Goal: Task Accomplishment & Management: Use online tool/utility

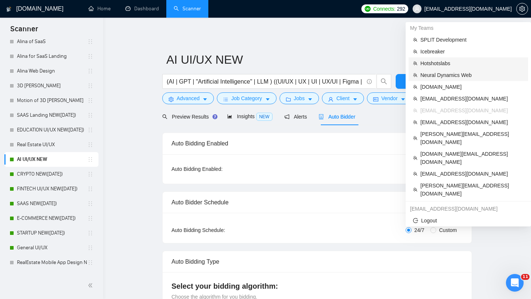
scroll to position [486, 0]
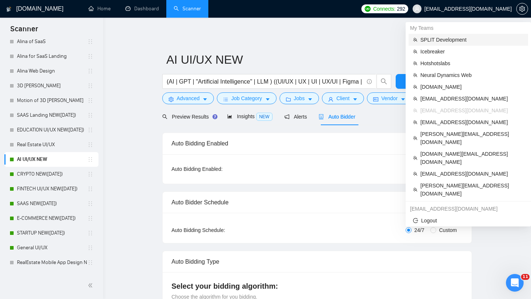
click at [450, 41] on span "SPLIT Development" at bounding box center [471, 40] width 103 height 8
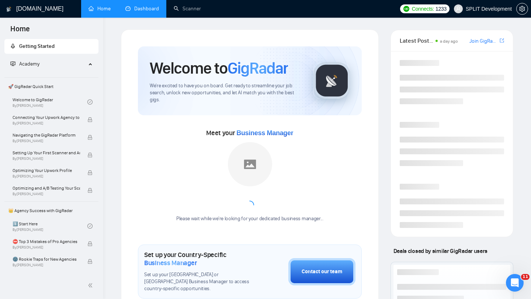
click at [154, 11] on link "Dashboard" at bounding box center [142, 9] width 34 height 6
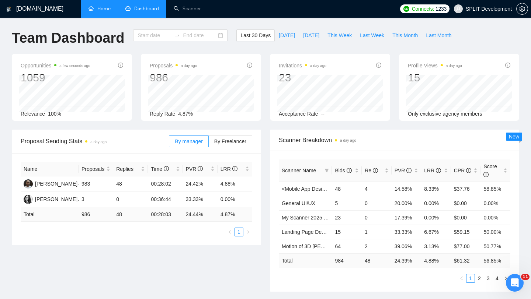
type input "[DATE]"
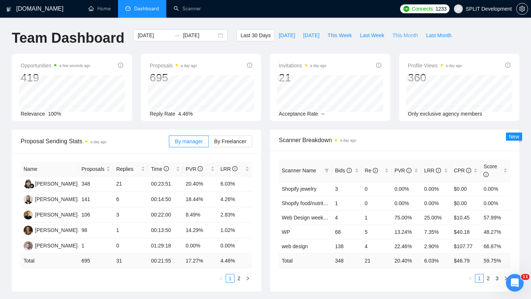
click at [416, 34] on span "This Month" at bounding box center [404, 35] width 25 height 8
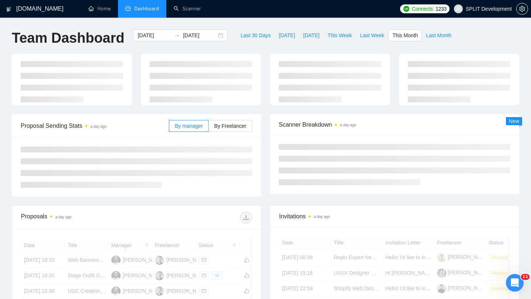
type input "[DATE]"
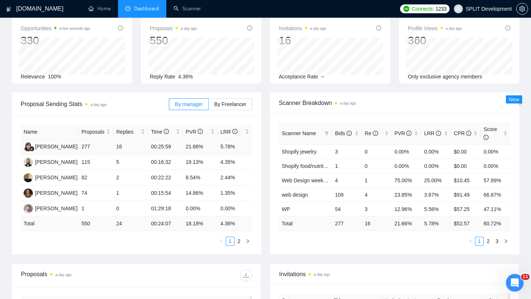
scroll to position [50, 0]
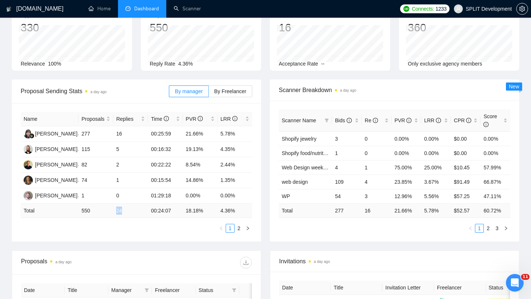
drag, startPoint x: 113, startPoint y: 211, endPoint x: 136, endPoint y: 211, distance: 23.2
click at [136, 211] on tr "Total 550 24 00:24:07 18.18 % 4.36 %" at bounding box center [137, 211] width 232 height 14
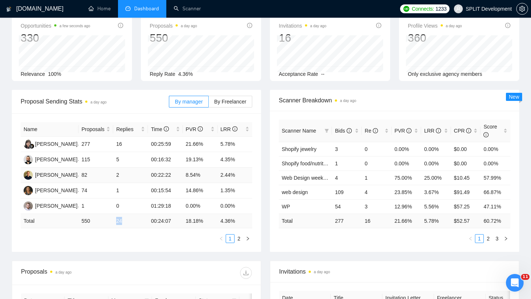
scroll to position [41, 0]
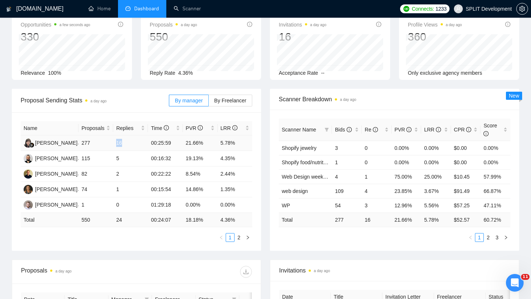
drag, startPoint x: 117, startPoint y: 143, endPoint x: 142, endPoint y: 143, distance: 25.1
click at [142, 143] on td "16" at bounding box center [130, 143] width 35 height 15
drag, startPoint x: 111, startPoint y: 158, endPoint x: 131, endPoint y: 158, distance: 20.7
click at [131, 158] on tr "[PERSON_NAME] 115 5 00:16:32 19.13% 4.35%" at bounding box center [137, 158] width 232 height 15
drag, startPoint x: 111, startPoint y: 177, endPoint x: 127, endPoint y: 177, distance: 15.9
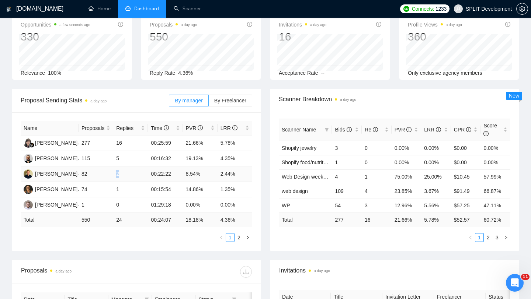
click at [127, 177] on tr "[PERSON_NAME] 82 2 00:22:22 8.54% 2.44%" at bounding box center [137, 174] width 232 height 15
drag, startPoint x: 112, startPoint y: 189, endPoint x: 131, endPoint y: 189, distance: 18.8
click at [131, 189] on tr "Nika K 74 1 00:15:54 14.86% 1.35%" at bounding box center [137, 189] width 232 height 15
drag, startPoint x: 218, startPoint y: 188, endPoint x: 240, endPoint y: 191, distance: 22.4
click at [240, 191] on td "1.35%" at bounding box center [235, 189] width 35 height 15
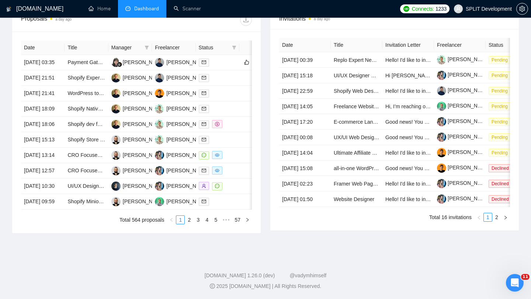
scroll to position [0, 0]
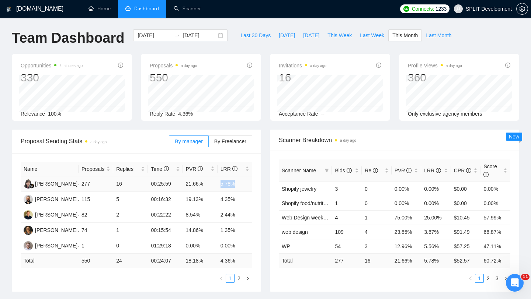
drag, startPoint x: 216, startPoint y: 184, endPoint x: 239, endPoint y: 184, distance: 23.2
click at [239, 184] on tr "[PERSON_NAME] 277 16 00:25:59 21.66% 5.78%" at bounding box center [137, 184] width 232 height 15
click at [222, 181] on td "5.78%" at bounding box center [235, 184] width 35 height 15
drag, startPoint x: 221, startPoint y: 183, endPoint x: 244, endPoint y: 183, distance: 22.9
click at [244, 183] on td "5.78%" at bounding box center [235, 184] width 35 height 15
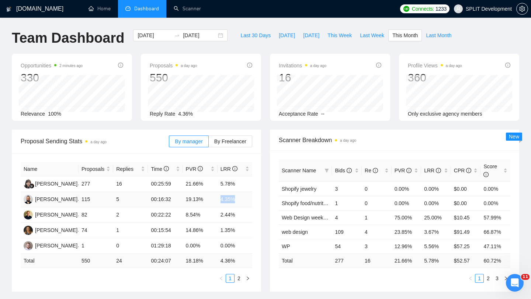
drag, startPoint x: 219, startPoint y: 201, endPoint x: 242, endPoint y: 201, distance: 22.5
click at [242, 201] on td "4.35%" at bounding box center [235, 199] width 35 height 15
drag, startPoint x: 81, startPoint y: 263, endPoint x: 97, endPoint y: 263, distance: 16.6
click at [97, 263] on td "550" at bounding box center [96, 261] width 35 height 14
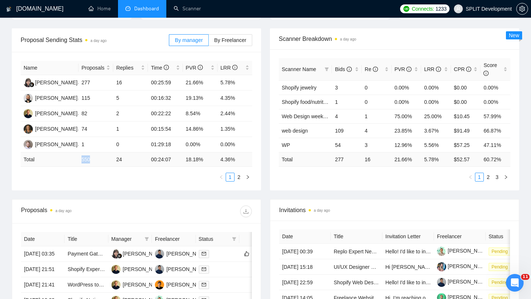
scroll to position [82, 0]
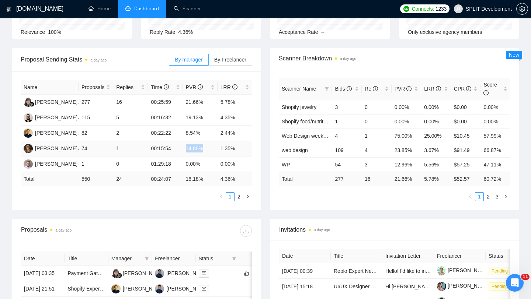
drag, startPoint x: 183, startPoint y: 148, endPoint x: 220, endPoint y: 148, distance: 37.2
click at [220, 148] on tr "Nika K 74 1 00:15:54 14.86% 1.35%" at bounding box center [137, 148] width 232 height 15
drag, startPoint x: 80, startPoint y: 177, endPoint x: 92, endPoint y: 178, distance: 12.6
click at [93, 178] on td "550" at bounding box center [96, 179] width 35 height 14
drag, startPoint x: 110, startPoint y: 177, endPoint x: 132, endPoint y: 177, distance: 21.8
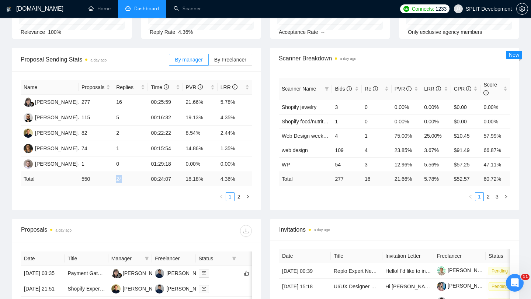
click at [132, 177] on tr "Total 550 24 00:24:07 18.18 % 4.36 %" at bounding box center [137, 179] width 232 height 14
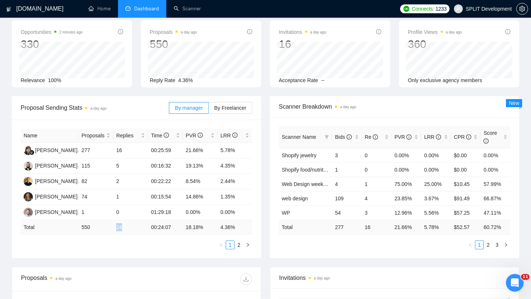
scroll to position [0, 0]
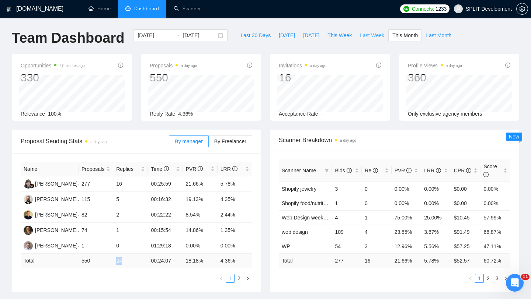
click at [378, 37] on span "Last Week" at bounding box center [372, 35] width 24 height 8
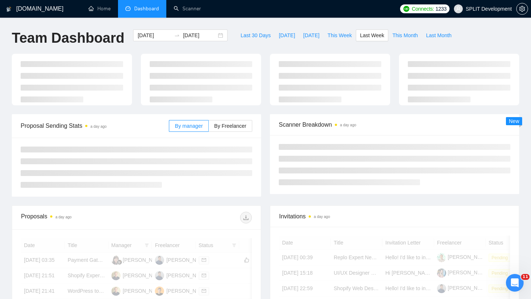
type input "[DATE]"
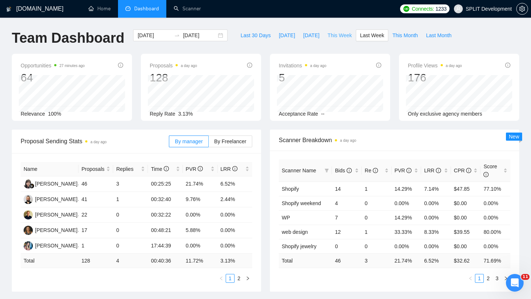
click at [340, 37] on span "This Week" at bounding box center [339, 35] width 24 height 8
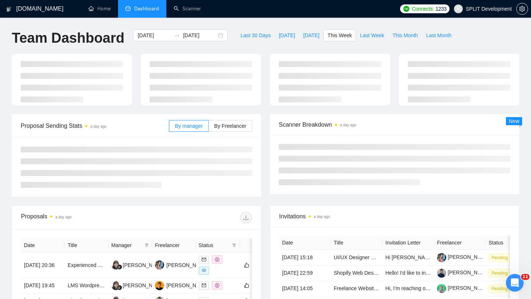
type input "[DATE]"
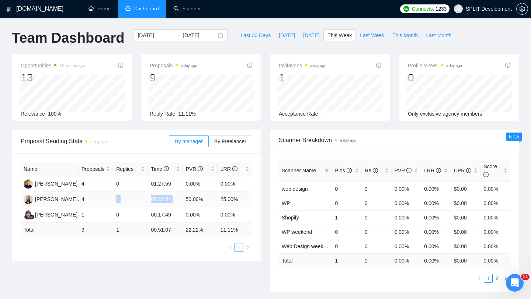
drag, startPoint x: 114, startPoint y: 197, endPoint x: 194, endPoint y: 197, distance: 80.8
click at [191, 197] on tr "[PERSON_NAME] 4 1 00:22:34 50.00% 25.00%" at bounding box center [137, 199] width 232 height 15
drag, startPoint x: 251, startPoint y: 200, endPoint x: 117, endPoint y: 188, distance: 134.4
click at [117, 188] on tbody "[PERSON_NAME] 4 0 01:27:59 0.00% 0.00% [PERSON_NAME] 4 1 00:22:34 50.00% 25.00%…" at bounding box center [137, 200] width 232 height 46
click at [91, 197] on td "4" at bounding box center [96, 199] width 35 height 15
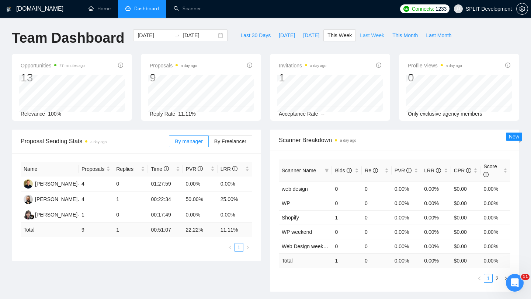
click at [370, 35] on span "Last Week" at bounding box center [372, 35] width 24 height 8
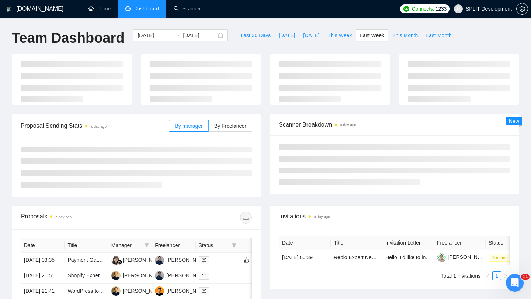
type input "[DATE]"
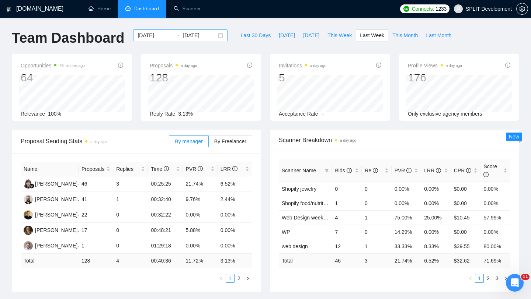
click at [215, 37] on div "[DATE] [DATE]" at bounding box center [180, 35] width 94 height 12
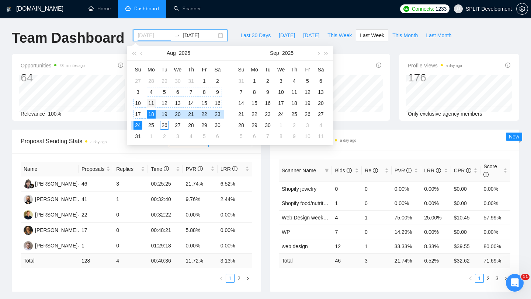
type input "[DATE]"
click at [150, 102] on div "11" at bounding box center [151, 103] width 9 height 9
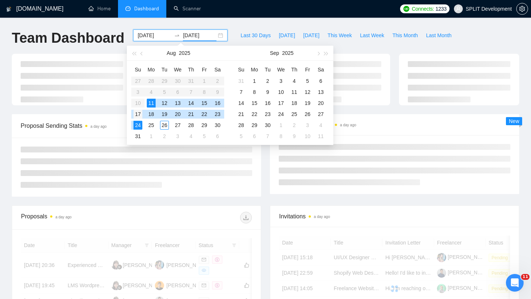
type input "[DATE]"
click at [135, 113] on div "17" at bounding box center [137, 114] width 9 height 9
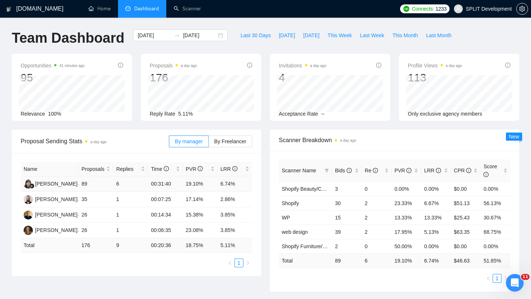
click at [229, 178] on td "6.74%" at bounding box center [235, 184] width 35 height 15
click at [380, 32] on span "Last Week" at bounding box center [372, 35] width 24 height 8
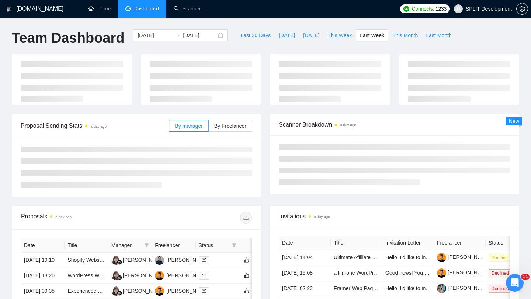
type input "[DATE]"
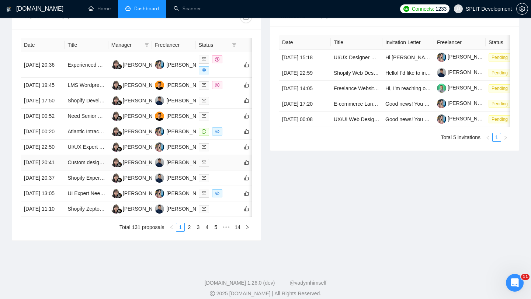
scroll to position [366, 0]
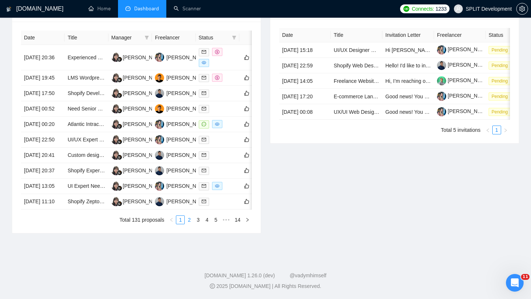
click at [185, 223] on link "2" at bounding box center [189, 220] width 8 height 8
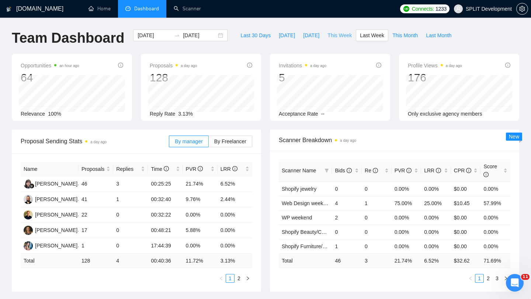
click at [340, 38] on span "This Week" at bounding box center [339, 35] width 24 height 8
type input "[DATE]"
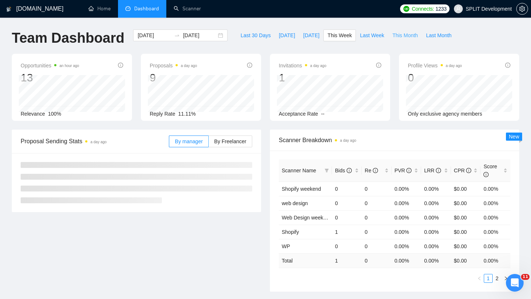
click at [409, 40] on button "This Month" at bounding box center [405, 35] width 34 height 12
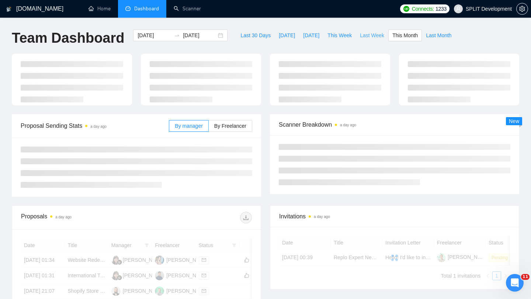
click at [375, 39] on button "Last Week" at bounding box center [372, 35] width 32 height 12
type input "[DATE]"
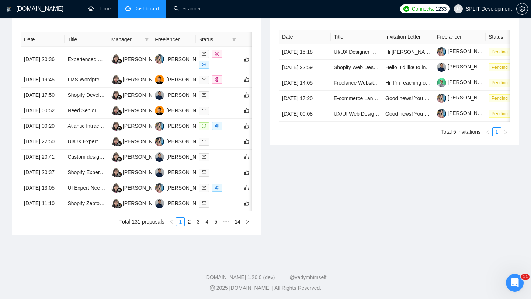
scroll to position [298, 0]
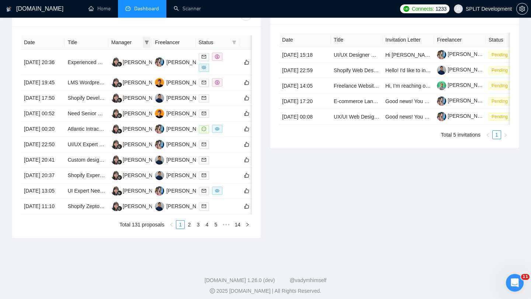
click at [145, 44] on icon "filter" at bounding box center [147, 42] width 4 height 4
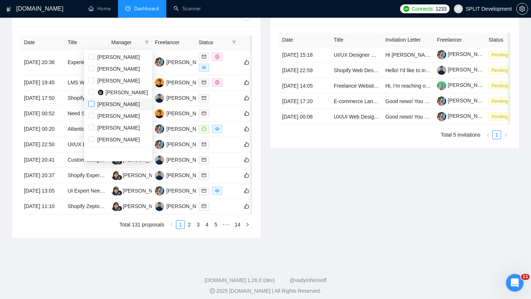
click at [91, 105] on input "checkbox" at bounding box center [91, 104] width 6 height 6
checkbox input "true"
click at [93, 68] on input "checkbox" at bounding box center [91, 69] width 6 height 6
checkbox input "true"
click at [92, 140] on input "checkbox" at bounding box center [91, 139] width 6 height 6
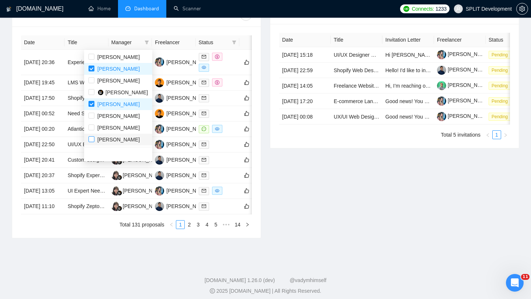
checkbox input "true"
click at [293, 222] on div "Invitations a day ago Date Title Invitation Letter Freelancer Status [DATE] 15:…" at bounding box center [394, 121] width 258 height 236
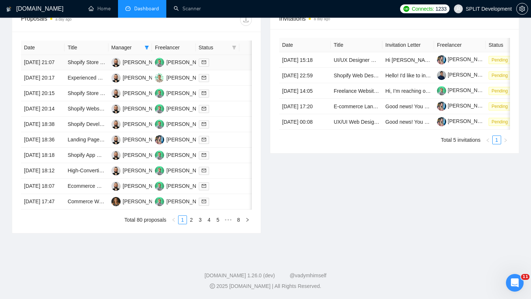
click at [233, 68] on td at bounding box center [218, 62] width 44 height 15
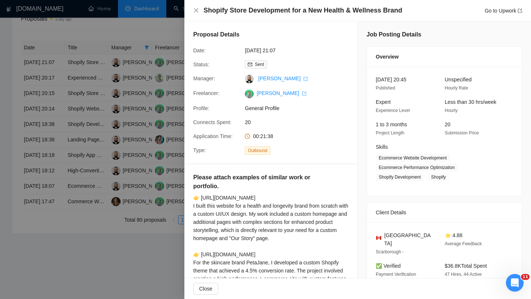
click at [142, 177] on div at bounding box center [265, 149] width 531 height 299
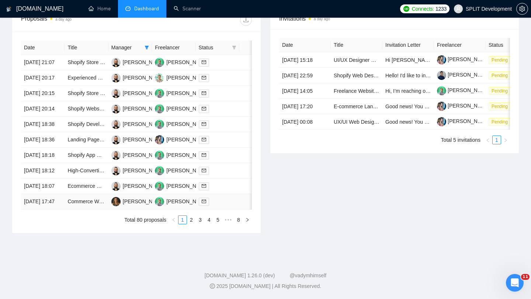
scroll to position [349, 0]
click at [192, 224] on link "2" at bounding box center [191, 220] width 8 height 8
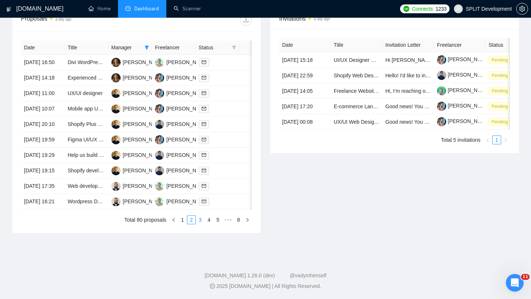
click at [199, 224] on link "3" at bounding box center [200, 220] width 8 height 8
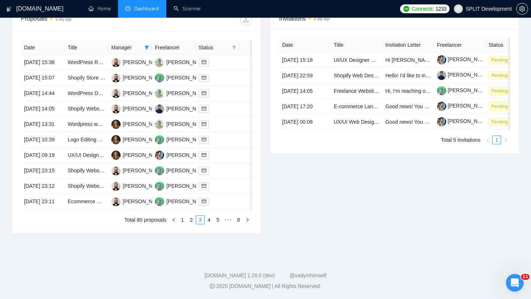
scroll to position [363, 0]
click at [206, 220] on link "4" at bounding box center [209, 220] width 8 height 8
click at [206, 224] on link "5" at bounding box center [209, 220] width 8 height 8
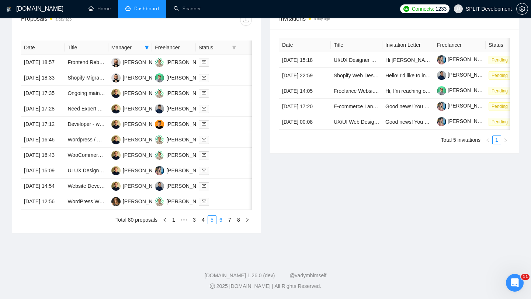
click at [222, 224] on link "6" at bounding box center [221, 220] width 8 height 8
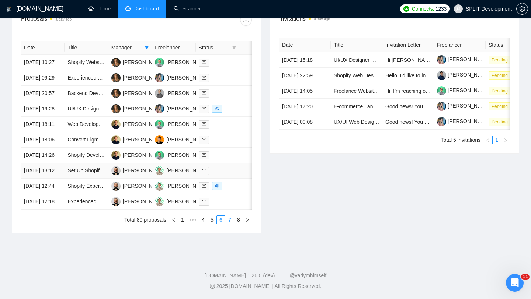
scroll to position [322, 0]
click at [229, 224] on link "7" at bounding box center [230, 220] width 8 height 8
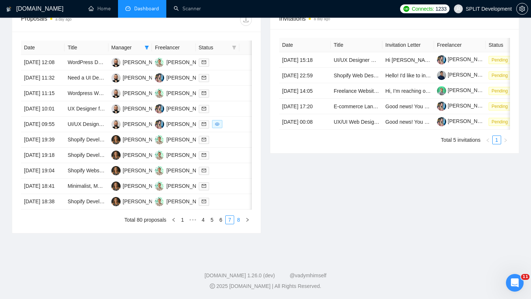
click at [238, 224] on link "8" at bounding box center [239, 220] width 8 height 8
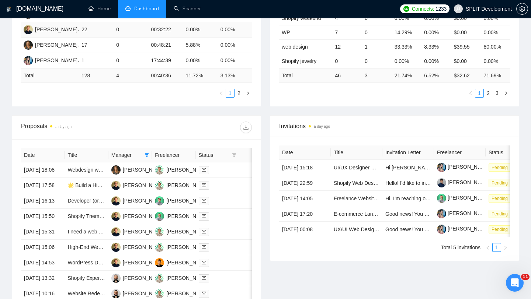
scroll to position [363, 0]
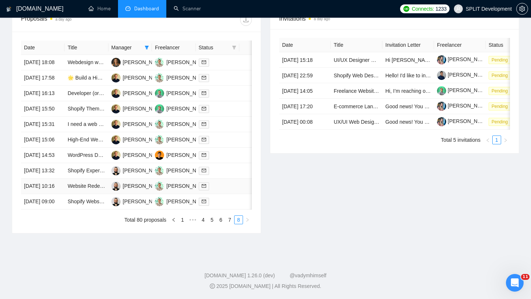
click at [232, 182] on div at bounding box center [218, 186] width 38 height 8
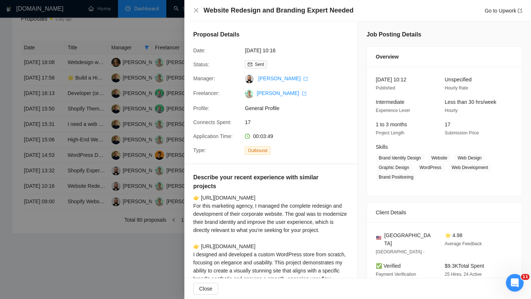
click at [175, 112] on div at bounding box center [265, 149] width 531 height 299
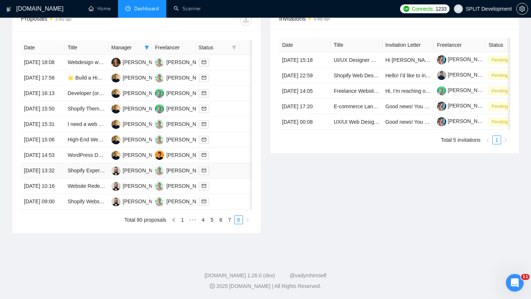
click at [228, 163] on td at bounding box center [218, 170] width 44 height 15
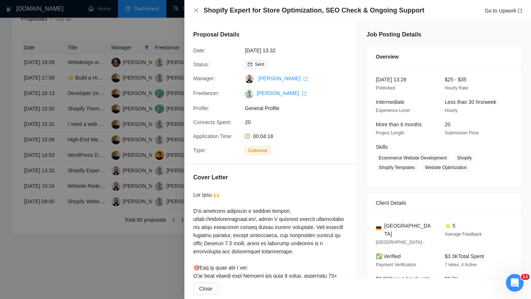
click at [130, 133] on div at bounding box center [265, 149] width 531 height 299
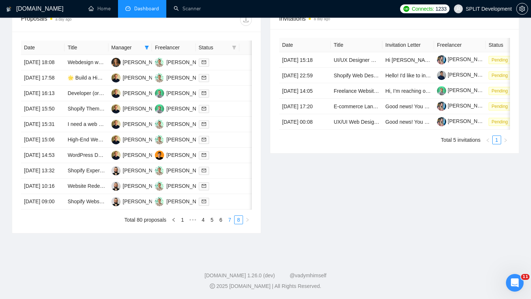
click at [231, 222] on link "7" at bounding box center [230, 220] width 8 height 8
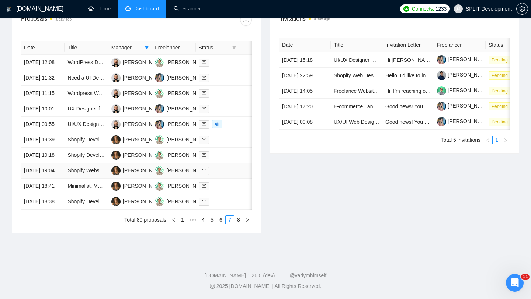
click at [228, 167] on div at bounding box center [218, 171] width 38 height 8
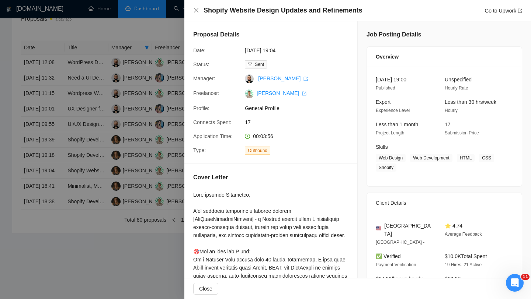
click at [130, 155] on div at bounding box center [265, 149] width 531 height 299
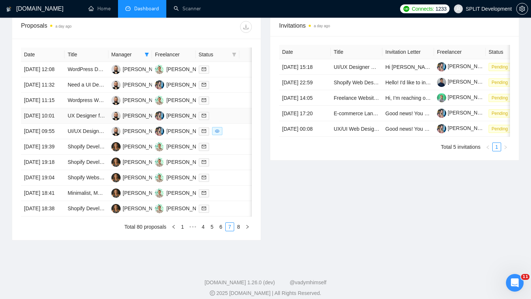
scroll to position [261, 0]
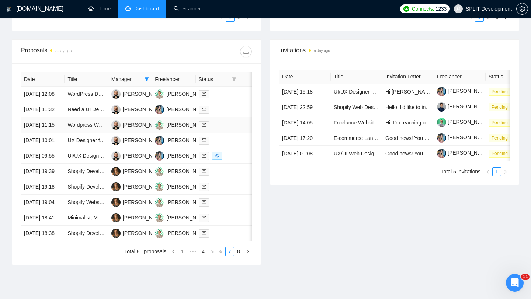
click at [231, 129] on div at bounding box center [218, 125] width 38 height 8
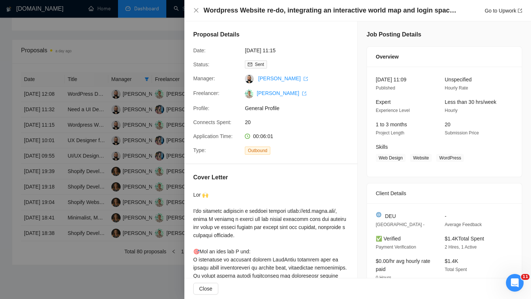
click at [156, 112] on div at bounding box center [265, 149] width 531 height 299
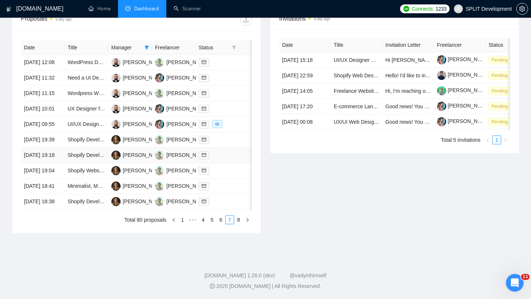
scroll to position [363, 0]
click at [223, 222] on link "6" at bounding box center [221, 220] width 8 height 8
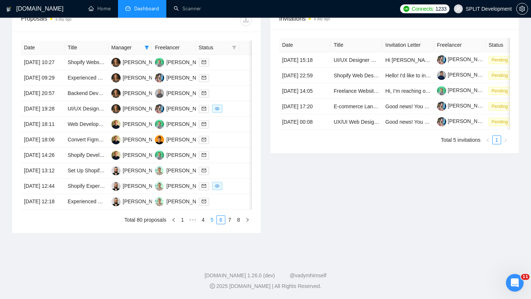
click at [212, 219] on link "5" at bounding box center [212, 220] width 8 height 8
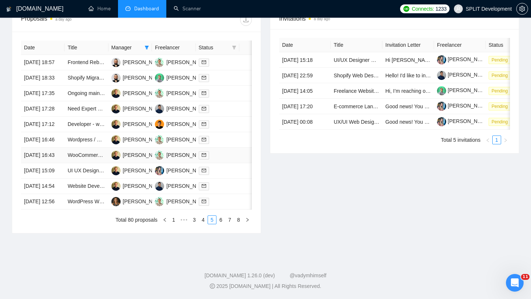
click at [233, 151] on div at bounding box center [218, 155] width 38 height 8
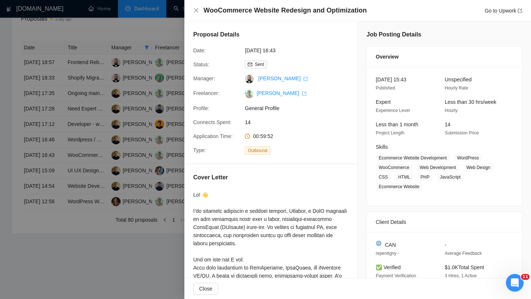
click at [173, 134] on div at bounding box center [265, 149] width 531 height 299
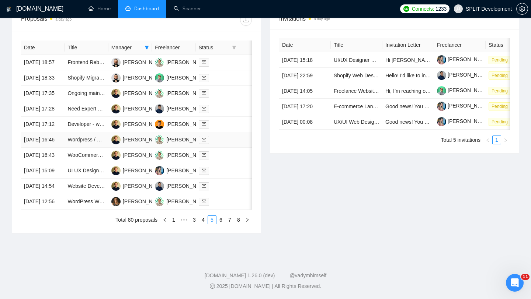
click at [221, 132] on td at bounding box center [218, 139] width 44 height 15
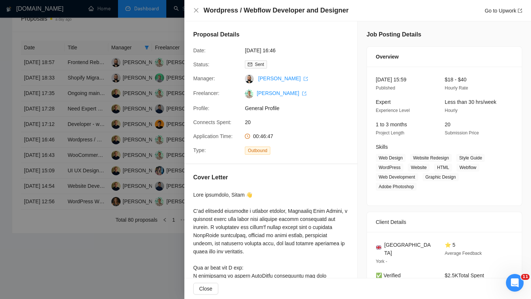
click at [146, 117] on div at bounding box center [265, 149] width 531 height 299
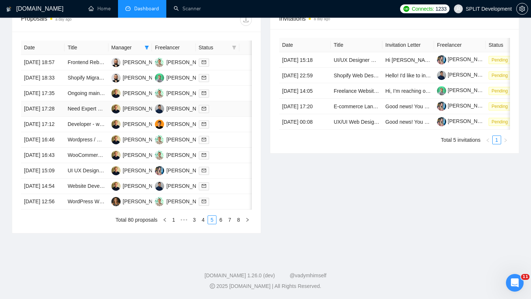
scroll to position [288, 0]
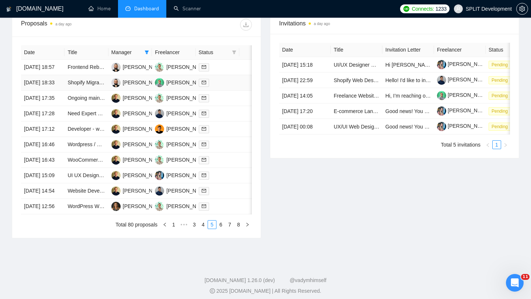
click at [225, 91] on td at bounding box center [218, 82] width 44 height 15
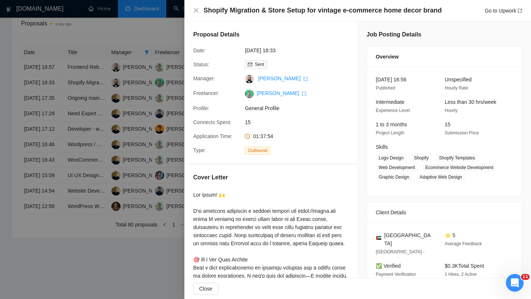
click at [139, 120] on div at bounding box center [265, 149] width 531 height 299
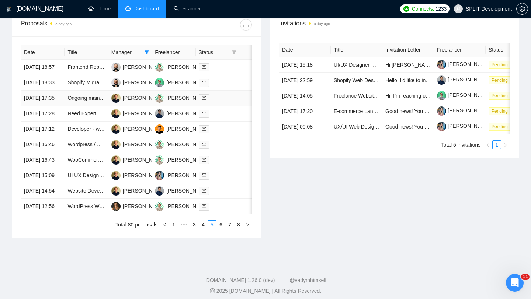
click at [230, 103] on div at bounding box center [218, 98] width 38 height 8
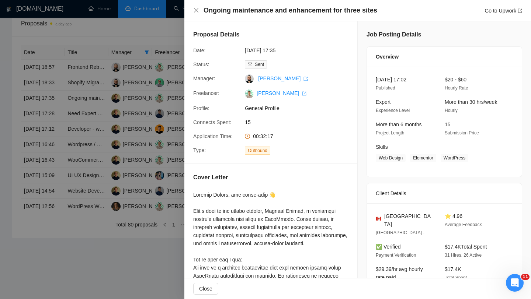
click at [114, 91] on div at bounding box center [265, 149] width 531 height 299
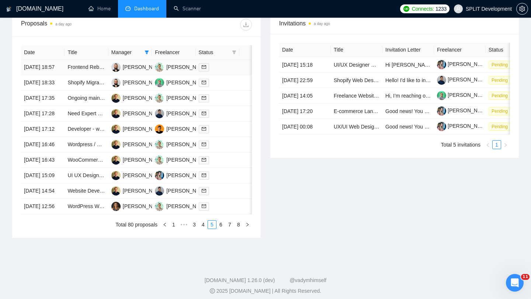
click at [228, 75] on td at bounding box center [218, 67] width 44 height 15
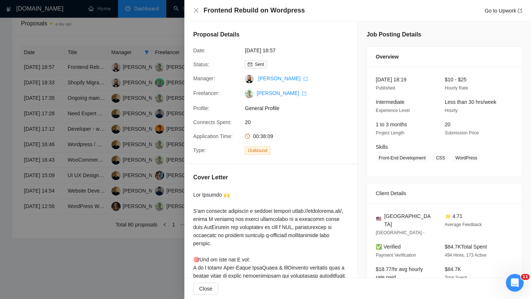
click at [127, 133] on div at bounding box center [265, 149] width 531 height 299
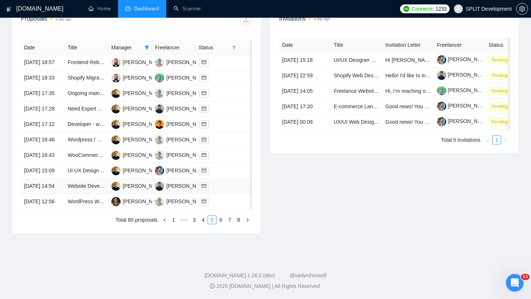
scroll to position [361, 0]
click at [205, 220] on link "4" at bounding box center [203, 220] width 8 height 8
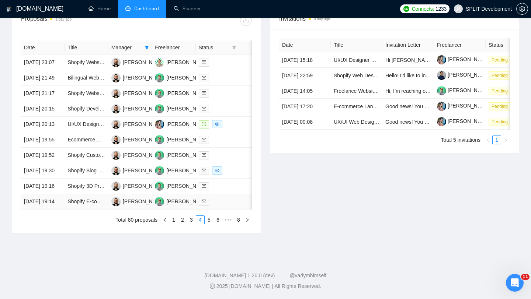
click at [235, 194] on td at bounding box center [218, 201] width 44 height 15
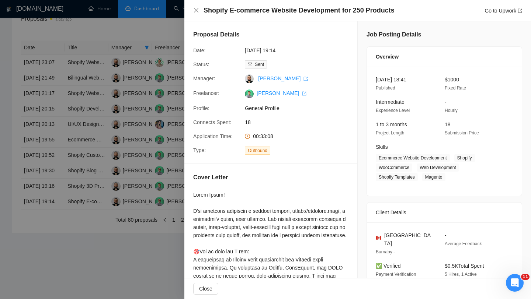
click at [157, 157] on div at bounding box center [265, 149] width 531 height 299
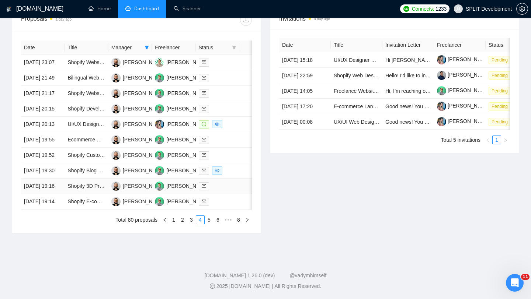
click at [223, 182] on div at bounding box center [218, 186] width 38 height 8
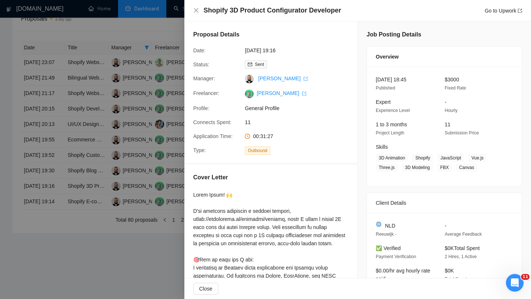
click at [127, 121] on div at bounding box center [265, 149] width 531 height 299
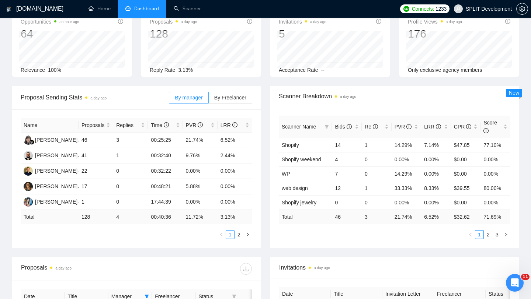
scroll to position [0, 0]
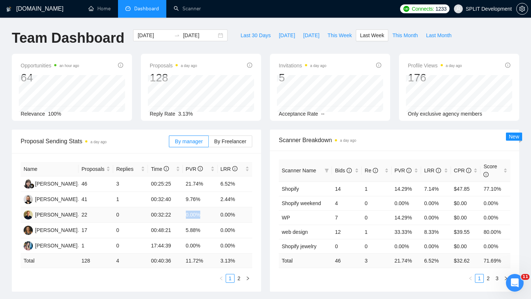
drag, startPoint x: 184, startPoint y: 214, endPoint x: 209, endPoint y: 215, distance: 25.1
click at [209, 215] on td "0.00%" at bounding box center [200, 215] width 35 height 15
drag, startPoint x: 237, startPoint y: 214, endPoint x: 219, endPoint y: 213, distance: 18.1
click at [219, 213] on td "0.00%" at bounding box center [235, 215] width 35 height 15
click at [265, 220] on div "Proposal Sending Stats a day ago By manager By Freelancer Name Proposals Replie…" at bounding box center [136, 211] width 258 height 162
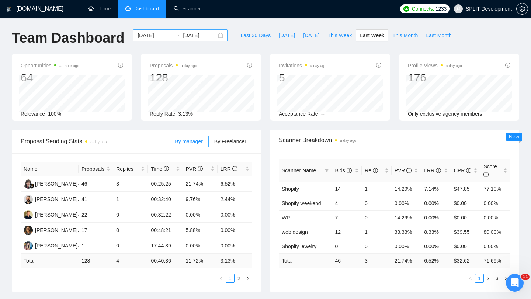
click at [214, 35] on div "[DATE] [DATE]" at bounding box center [180, 35] width 94 height 12
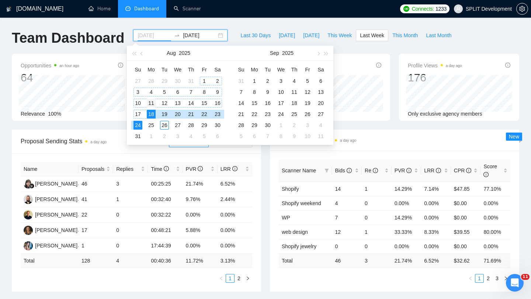
type input "[DATE]"
click at [151, 102] on div "11" at bounding box center [151, 103] width 9 height 9
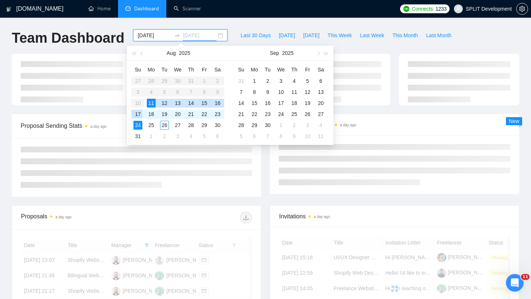
type input "[DATE]"
click at [139, 114] on div "17" at bounding box center [137, 114] width 9 height 9
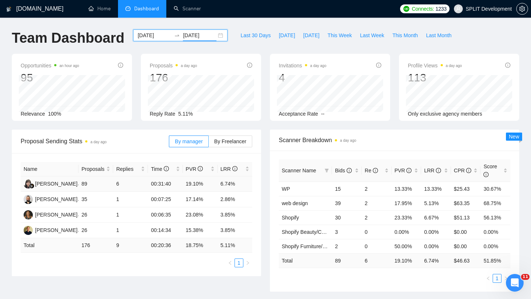
scroll to position [20, 0]
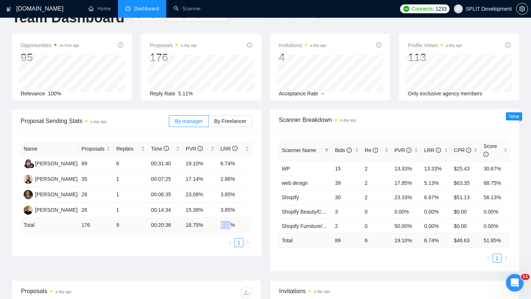
drag, startPoint x: 217, startPoint y: 226, endPoint x: 233, endPoint y: 225, distance: 16.6
click at [233, 225] on tr "Total 176 9 00:20:36 18.75 % 5.11 %" at bounding box center [137, 225] width 232 height 14
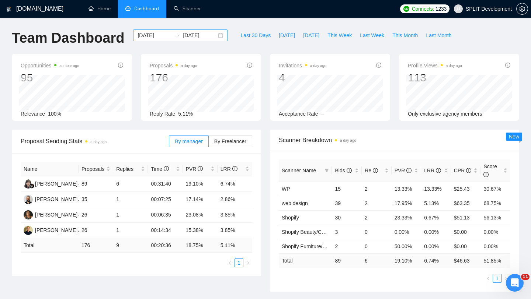
click at [214, 32] on div "[DATE] [DATE]" at bounding box center [180, 35] width 94 height 12
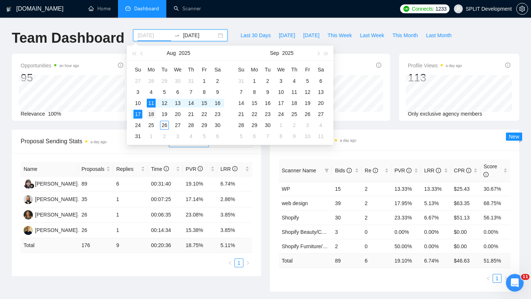
type input "[DATE]"
click at [153, 115] on div "18" at bounding box center [151, 114] width 9 height 9
type input "[DATE]"
click at [138, 125] on div "24" at bounding box center [137, 125] width 9 height 9
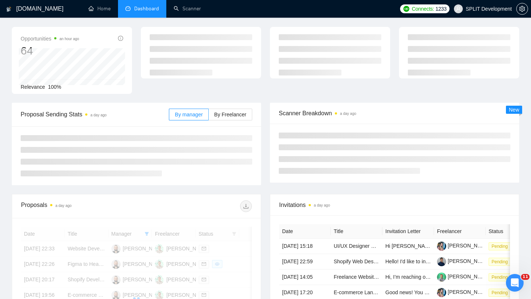
scroll to position [10, 0]
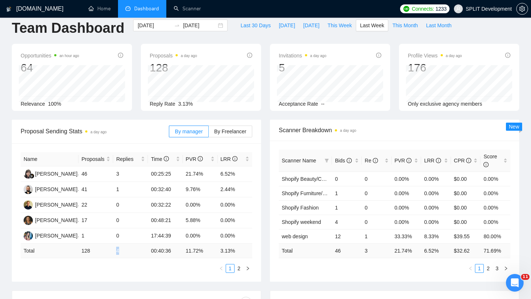
drag, startPoint x: 114, startPoint y: 251, endPoint x: 121, endPoint y: 251, distance: 7.4
click at [121, 251] on td "4" at bounding box center [130, 251] width 35 height 14
click at [141, 175] on td "3" at bounding box center [130, 174] width 35 height 15
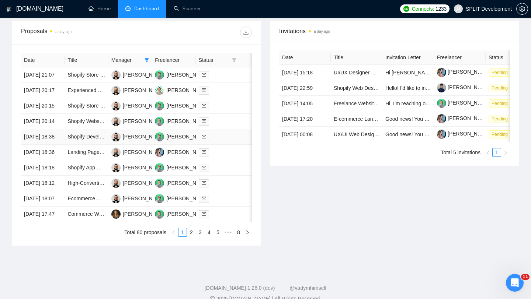
scroll to position [0, 0]
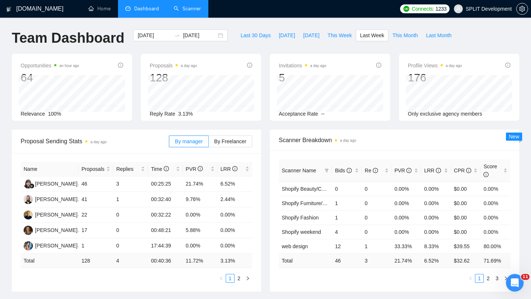
click at [194, 12] on link "Scanner" at bounding box center [187, 9] width 27 height 6
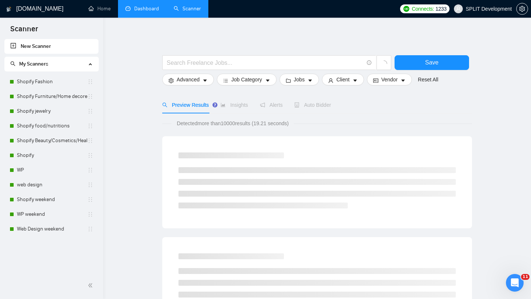
click at [46, 106] on link "Shopify jewelry" at bounding box center [52, 111] width 70 height 15
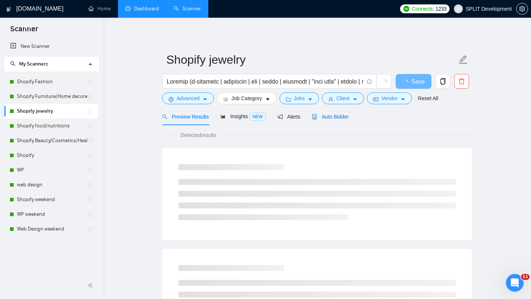
click at [337, 118] on span "Auto Bidder" at bounding box center [330, 117] width 37 height 6
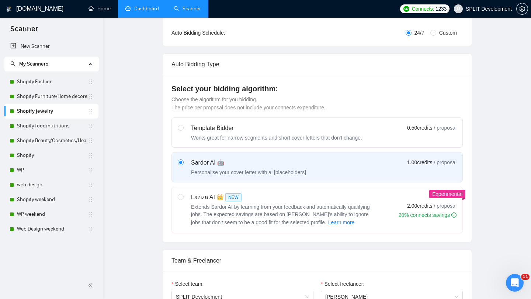
radio input "false"
radio input "true"
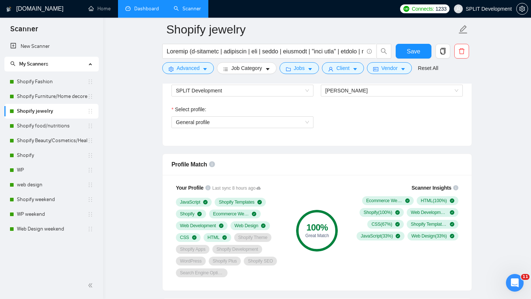
scroll to position [493, 0]
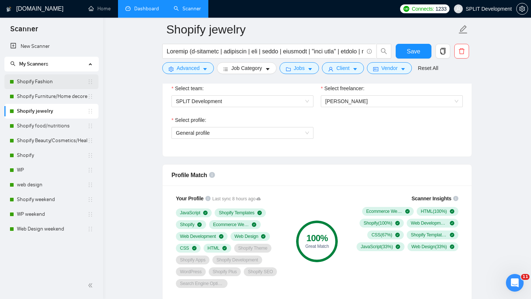
click at [50, 84] on link "Shopify Fashion" at bounding box center [52, 81] width 70 height 15
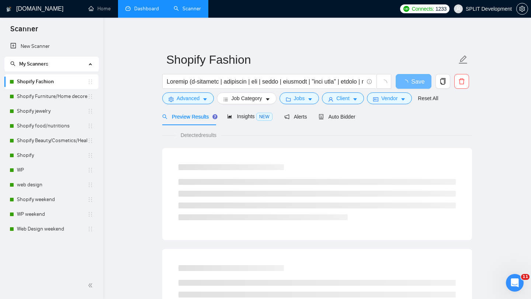
click at [338, 156] on div at bounding box center [317, 193] width 295 height 74
click at [339, 118] on span "Auto Bidder" at bounding box center [337, 117] width 37 height 6
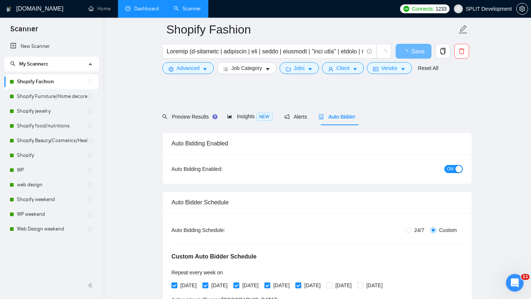
scroll to position [419, 0]
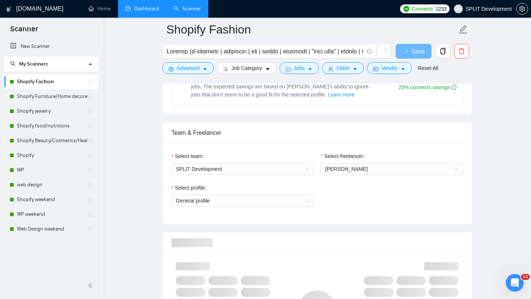
radio input "false"
radio input "true"
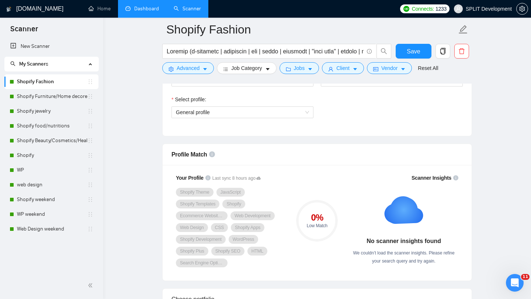
scroll to position [552, 0]
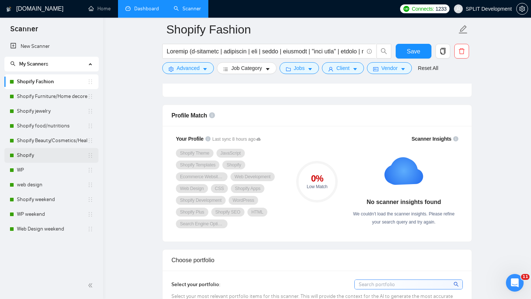
click at [34, 152] on link "Shopify" at bounding box center [52, 155] width 70 height 15
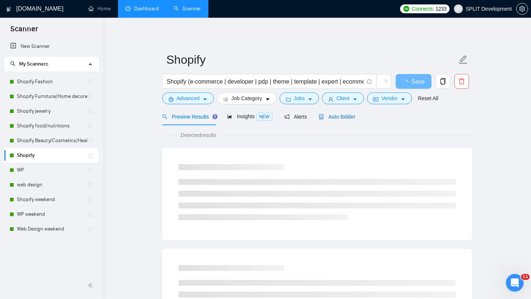
click at [341, 119] on span "Auto Bidder" at bounding box center [337, 117] width 37 height 6
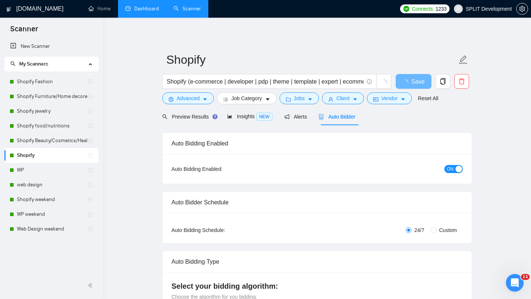
radio input "false"
radio input "true"
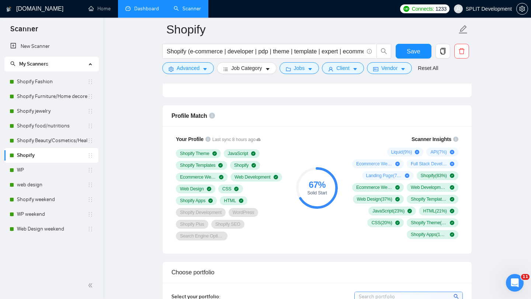
scroll to position [555, 0]
